Goal: Communication & Community: Answer question/provide support

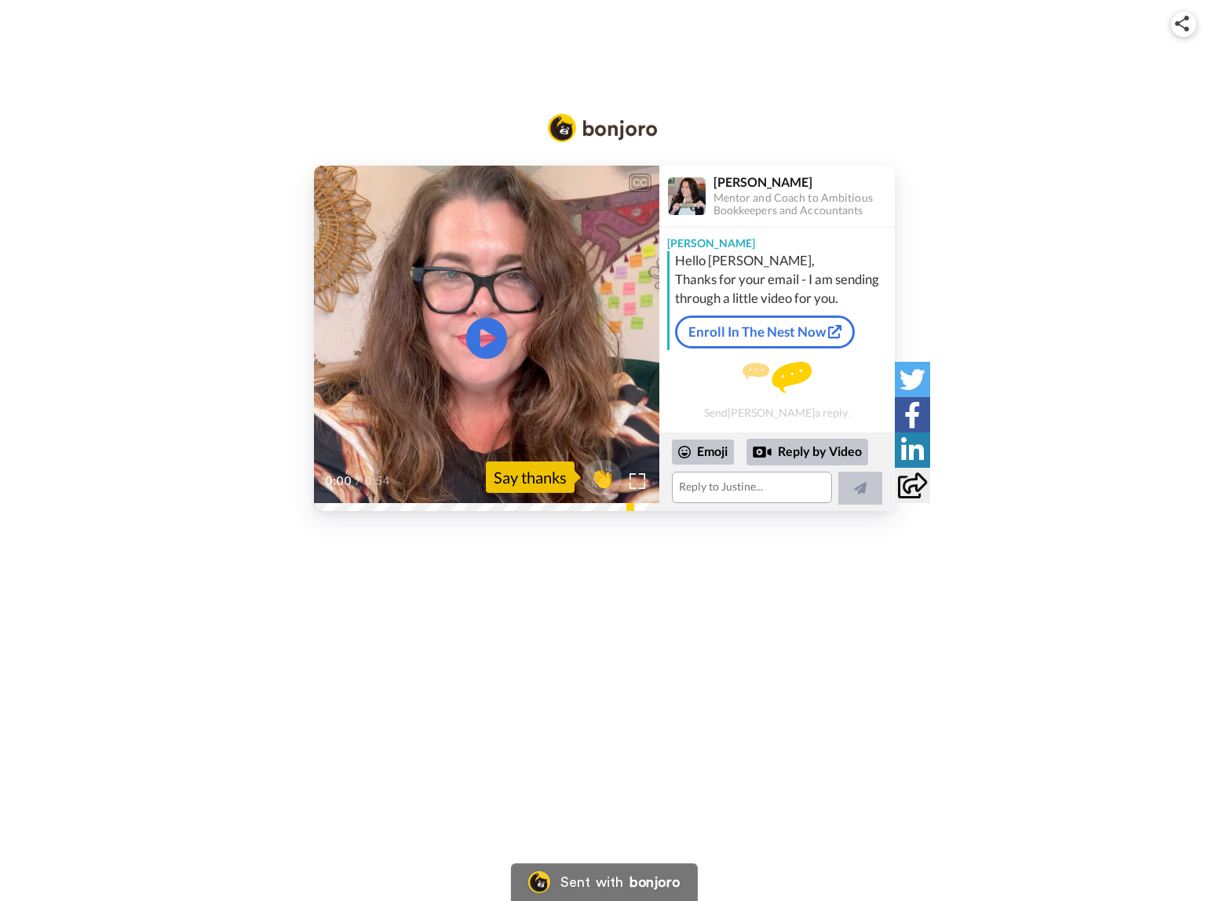
click at [480, 342] on icon "Play/Pause" at bounding box center [486, 338] width 42 height 75
click at [713, 488] on textarea at bounding box center [752, 487] width 160 height 31
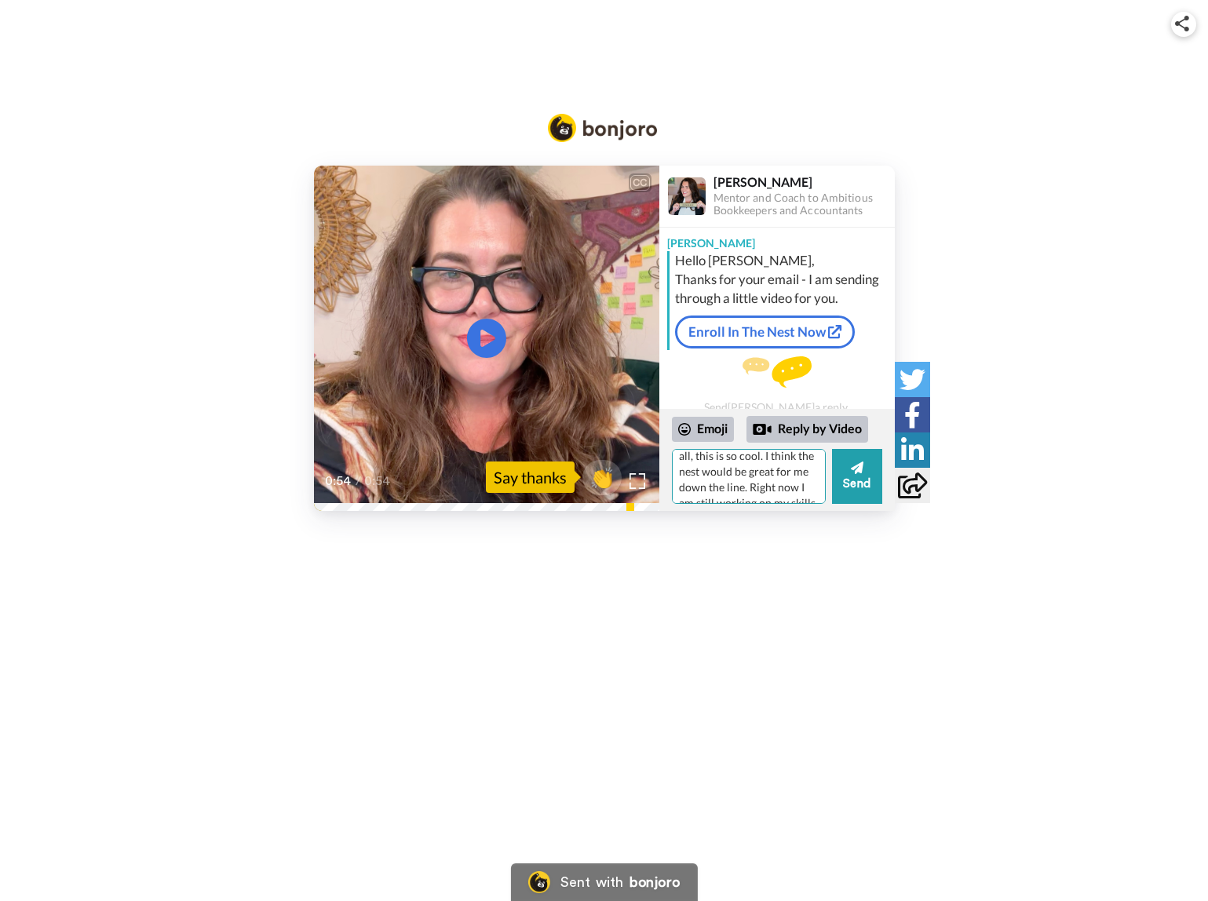
scroll to position [132, 0]
drag, startPoint x: 738, startPoint y: 491, endPoint x: 764, endPoint y: 461, distance: 40.6
click at [764, 461] on textarea "[PERSON_NAME]! First of all, this is so cool. I think the nest would be great f…" at bounding box center [749, 476] width 154 height 55
click at [790, 464] on textarea "[PERSON_NAME]! First of all, this is so cool. I think the nest would be great f…" at bounding box center [749, 476] width 154 height 55
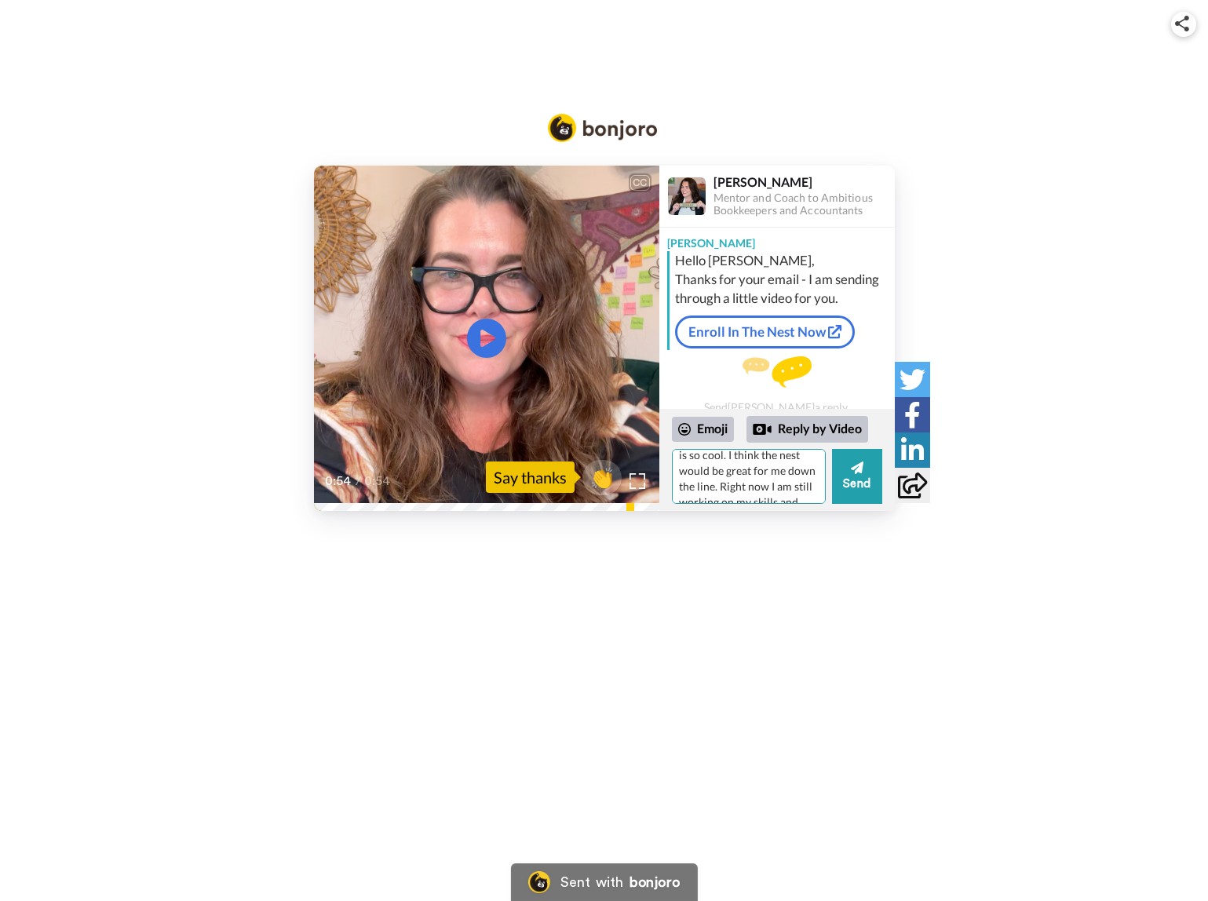
scroll to position [39, 0]
click at [739, 458] on textarea "[PERSON_NAME]! First of all, this video message thingy is so cool. I think the …" at bounding box center [749, 476] width 154 height 55
drag, startPoint x: 729, startPoint y: 490, endPoint x: 767, endPoint y: 467, distance: 44.4
click at [767, 467] on textarea "[PERSON_NAME]! First of all, this video message thingy is so cool. I think The …" at bounding box center [749, 476] width 154 height 55
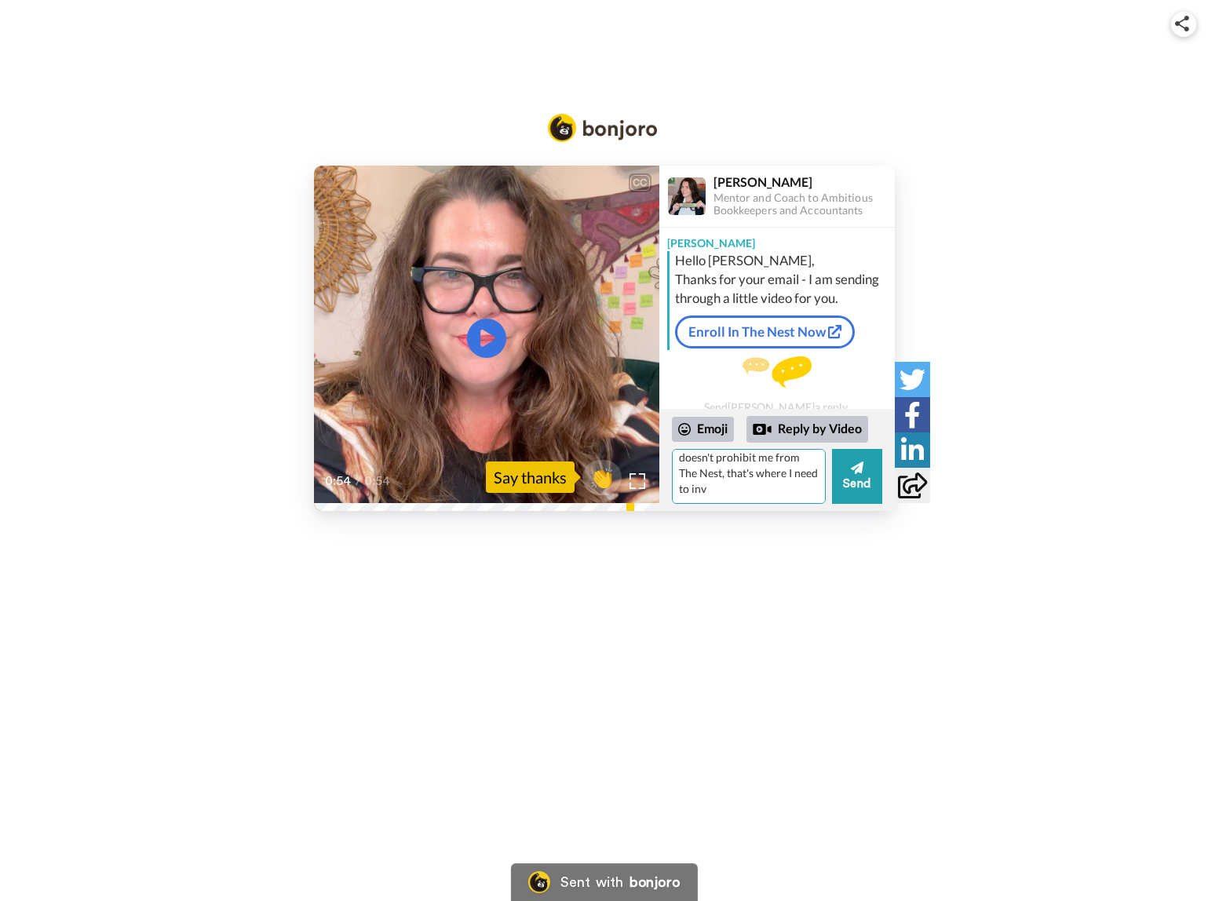
scroll to position [132, 0]
click at [771, 478] on textarea "[PERSON_NAME]! First of all, this video message thingy is so cool. I think The …" at bounding box center [749, 476] width 154 height 55
click at [770, 498] on textarea "[PERSON_NAME]! First of all, this video message thingy is so cool. I think The …" at bounding box center [749, 476] width 154 height 55
click at [703, 497] on textarea "[PERSON_NAME]! First of all, this video message thingy is so cool. I think The …" at bounding box center [749, 476] width 154 height 55
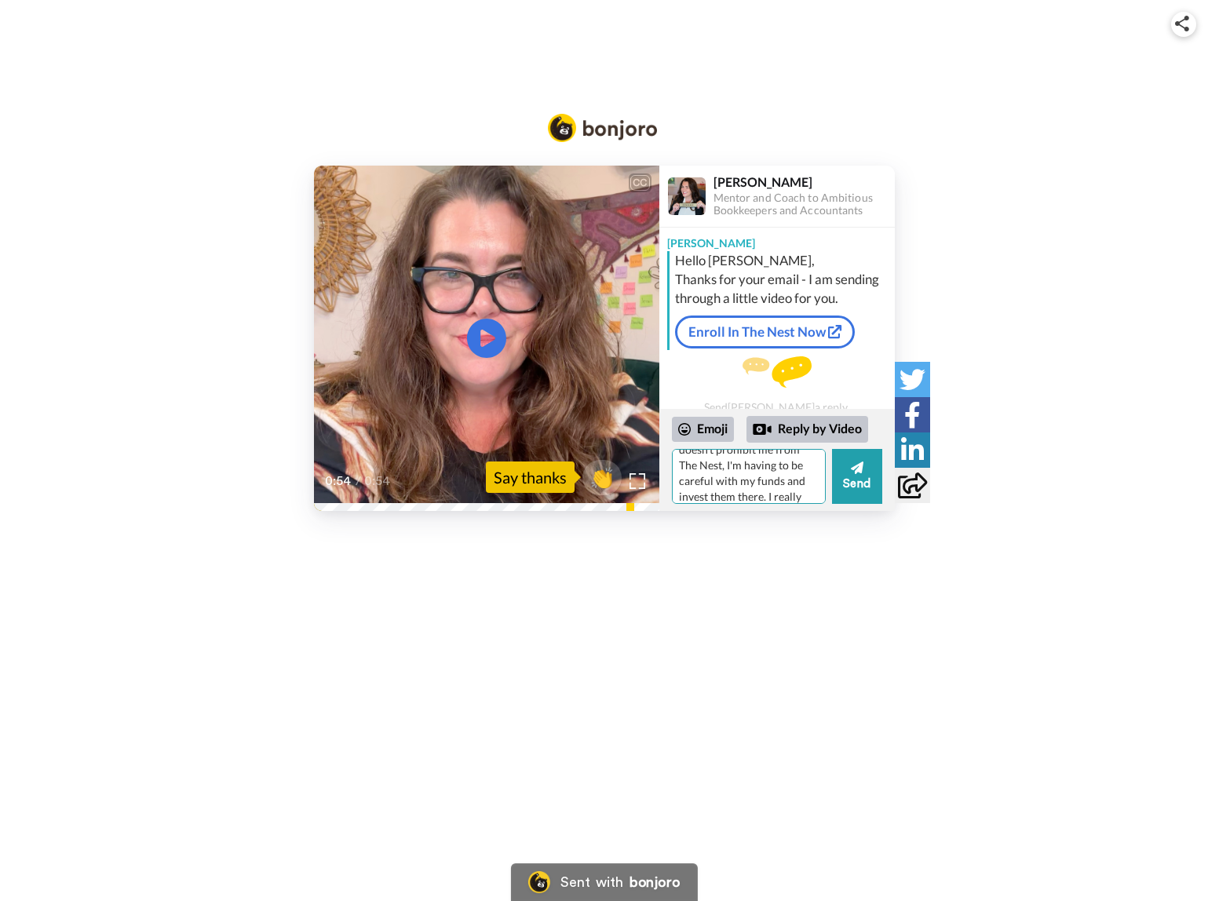
scroll to position [175, 0]
type textarea "[PERSON_NAME]! First of all, this video message thingy is so cool! I think The …"
click at [859, 476] on button "Send" at bounding box center [857, 476] width 50 height 55
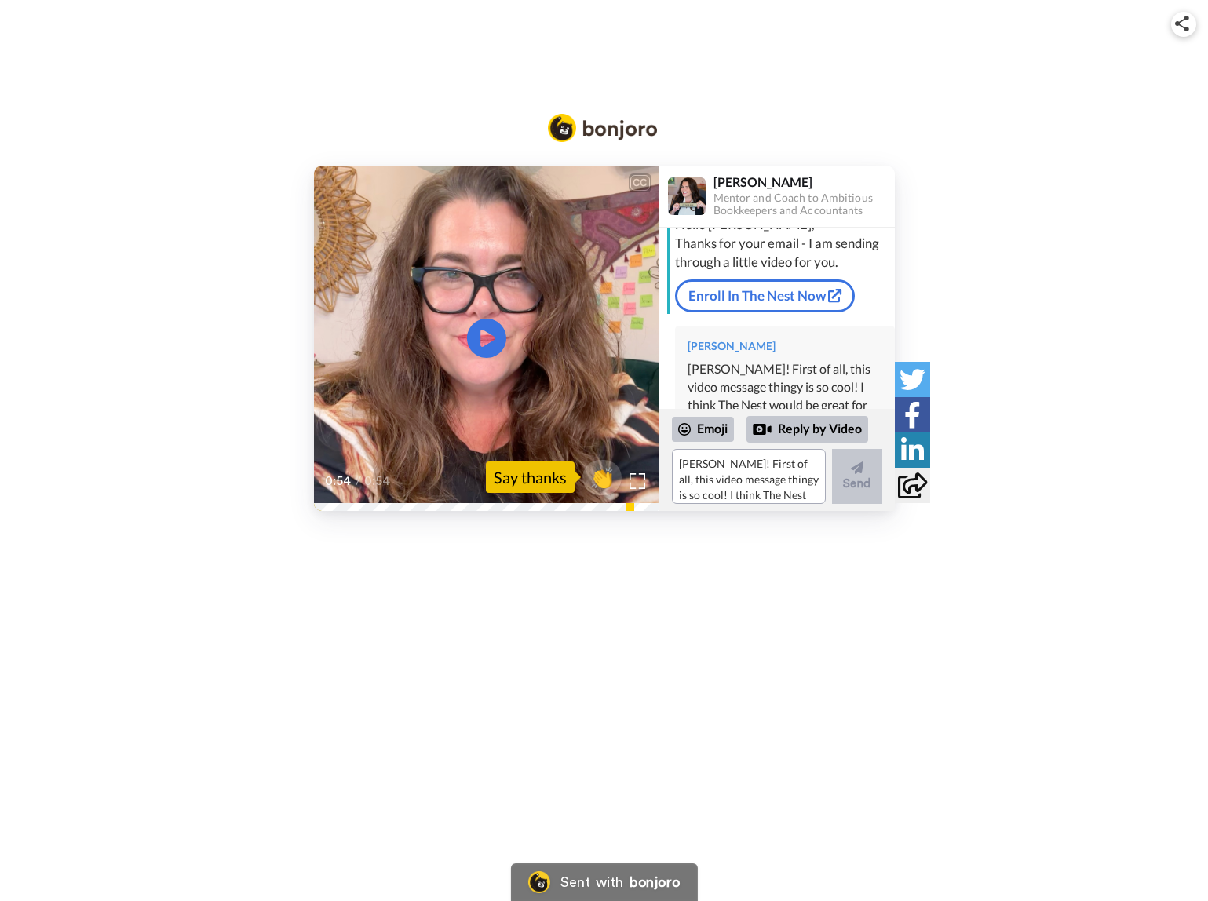
scroll to position [111, 0]
